Goal: Task Accomplishment & Management: Use online tool/utility

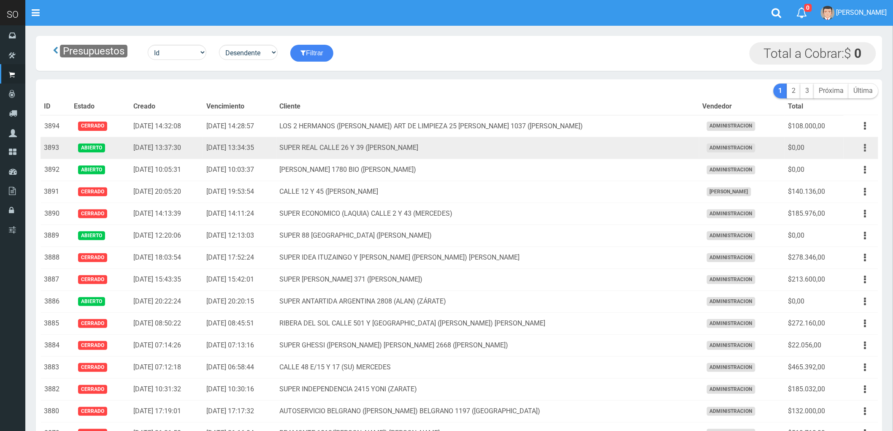
click at [863, 146] on button "button" at bounding box center [865, 148] width 19 height 15
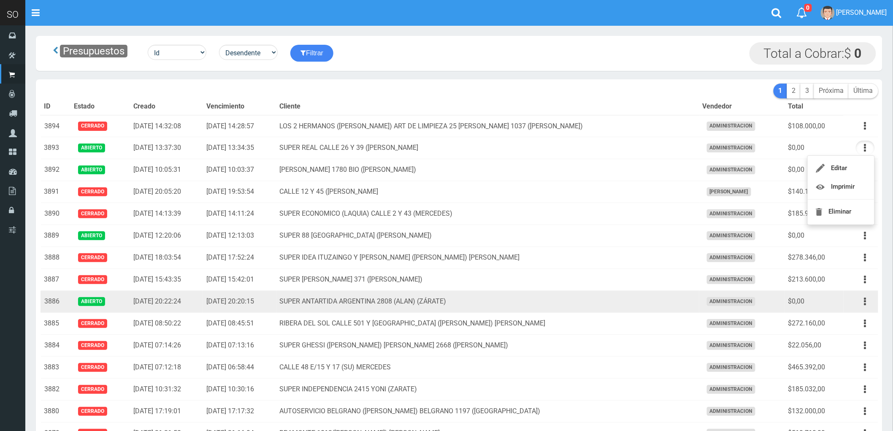
click at [604, 309] on td "SUPER ANTARTIDA ARGENTINA 2808 (ALAN) (ZÁRATE)" at bounding box center [488, 302] width 423 height 22
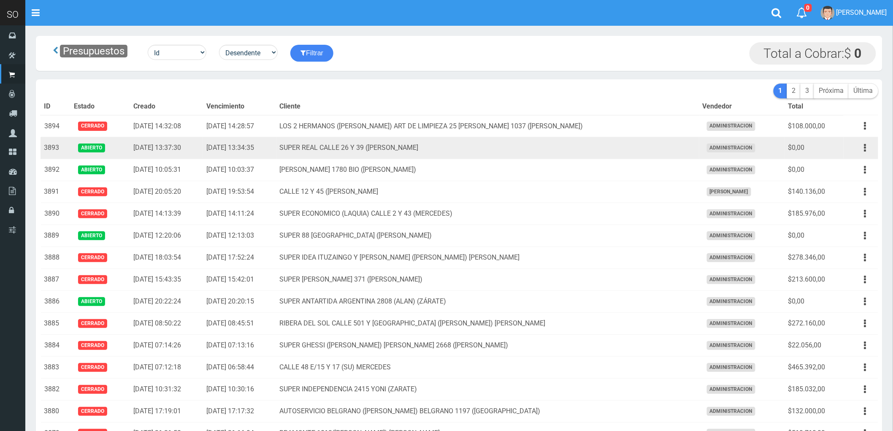
drag, startPoint x: 863, startPoint y: 150, endPoint x: 617, endPoint y: 154, distance: 246.1
click at [617, 154] on td "SUPER REAL CALLE 26 Y 39 ([PERSON_NAME]" at bounding box center [488, 148] width 423 height 22
click at [865, 149] on icon "button" at bounding box center [866, 148] width 2 height 15
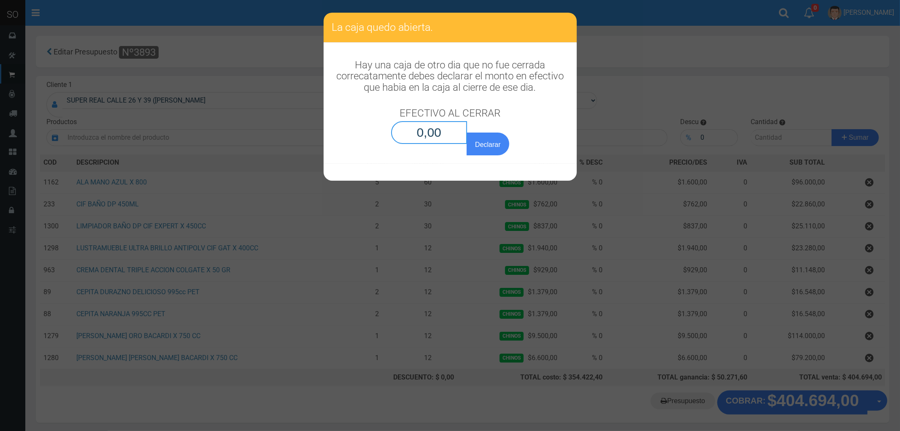
drag, startPoint x: 429, startPoint y: 135, endPoint x: 547, endPoint y: 152, distance: 119.0
click at [428, 135] on input "0,00" at bounding box center [429, 132] width 76 height 23
type input "0,01"
click at [467, 133] on button "Declarar" at bounding box center [488, 144] width 42 height 23
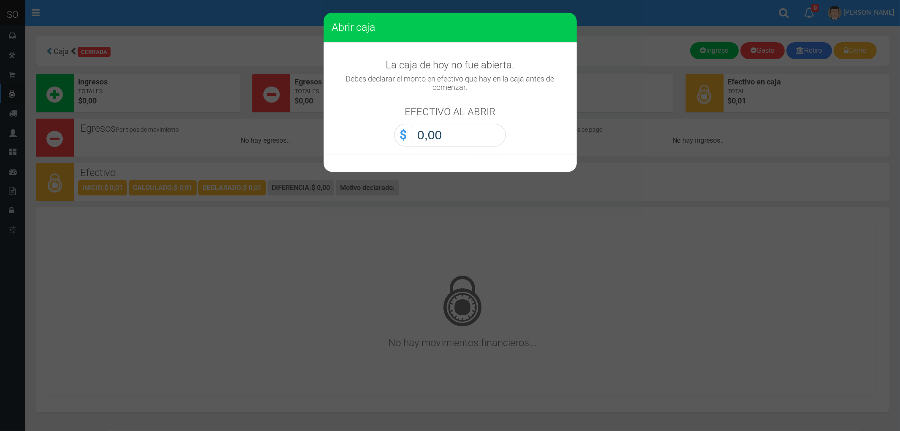
click at [438, 146] on input "0,00" at bounding box center [459, 135] width 94 height 23
type input "0,01"
click at [0, 0] on button "Abrir caja" at bounding box center [0, 0] width 0 height 0
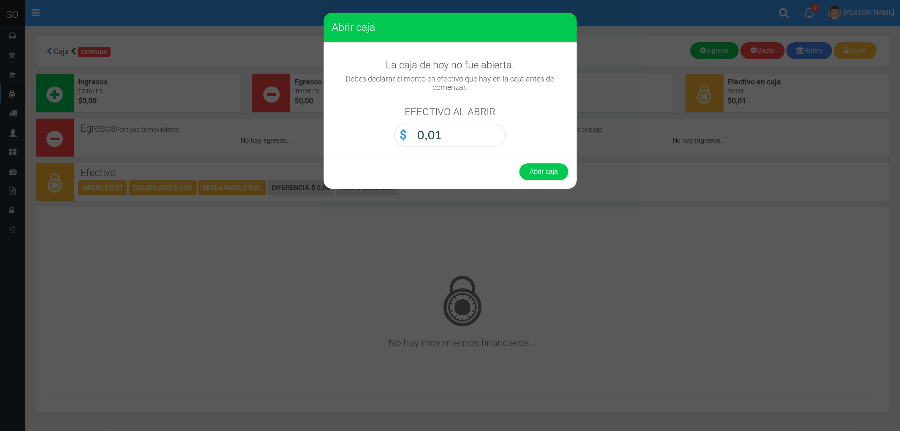
click at [520, 163] on button "Abrir caja" at bounding box center [544, 171] width 49 height 17
